Goal: Find specific page/section: Find specific page/section

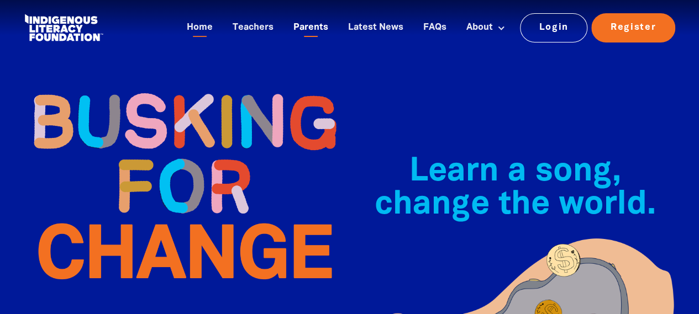
click at [303, 28] on link "Parents" at bounding box center [311, 28] width 48 height 18
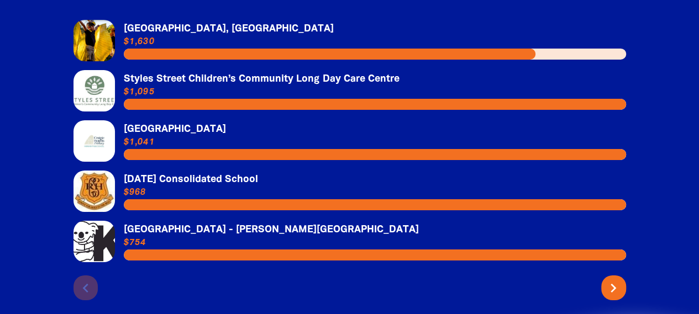
scroll to position [1823, 0]
click at [192, 134] on link "Link to [GEOGRAPHIC_DATA]" at bounding box center [349, 140] width 552 height 41
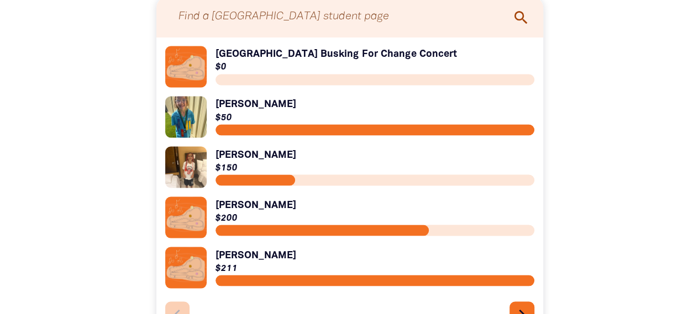
scroll to position [1049, 0]
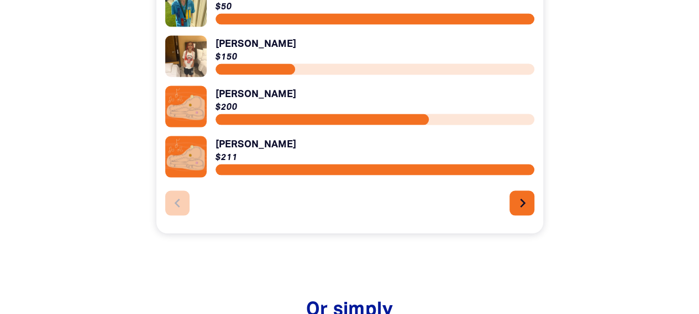
click at [520, 209] on icon "chevron_right" at bounding box center [523, 203] width 18 height 18
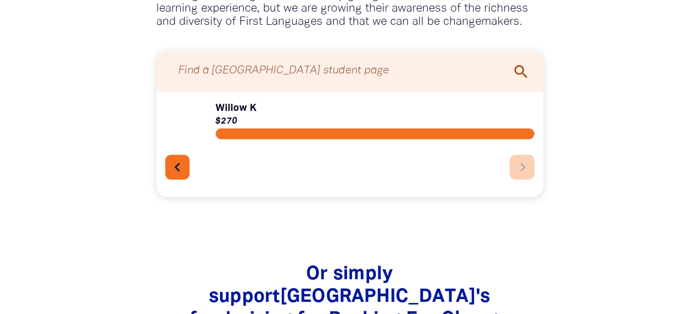
scroll to position [875, 0]
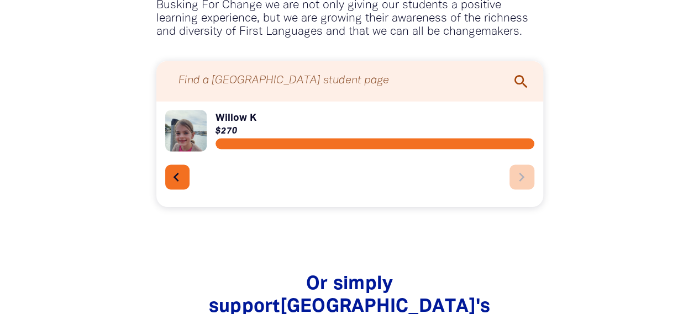
click at [183, 185] on icon "chevron_left" at bounding box center [176, 177] width 18 height 18
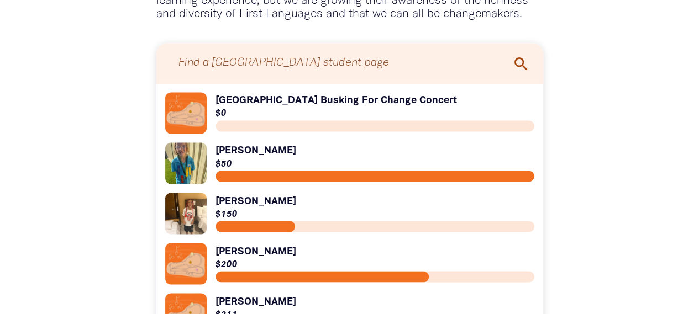
scroll to position [865, 0]
